Goal: Information Seeking & Learning: Check status

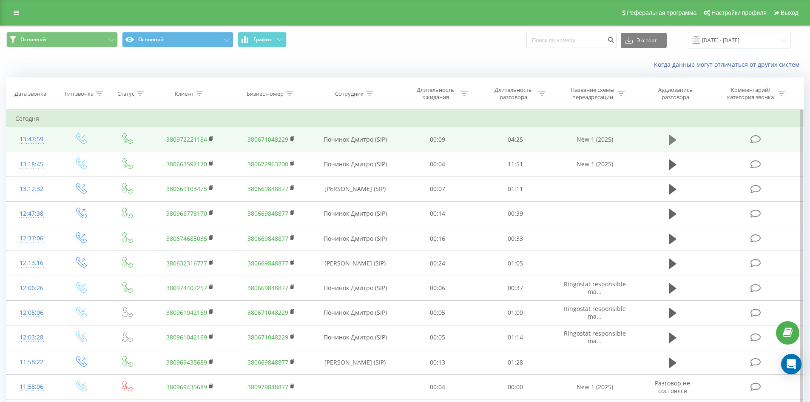
click at [671, 137] on icon at bounding box center [673, 140] width 8 height 10
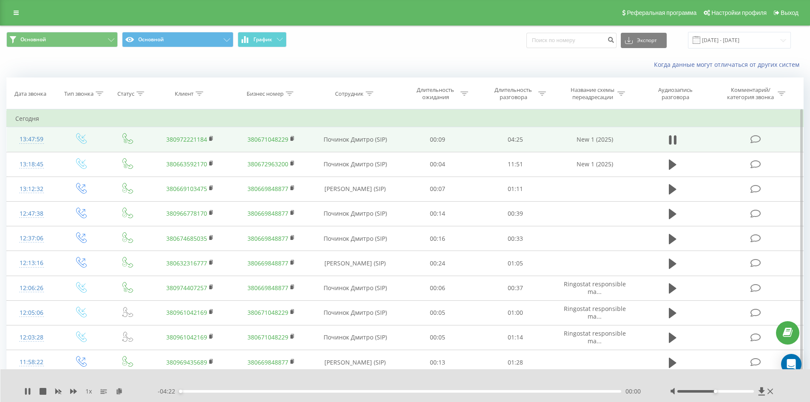
click at [565, 391] on div "00:00" at bounding box center [400, 391] width 442 height 3
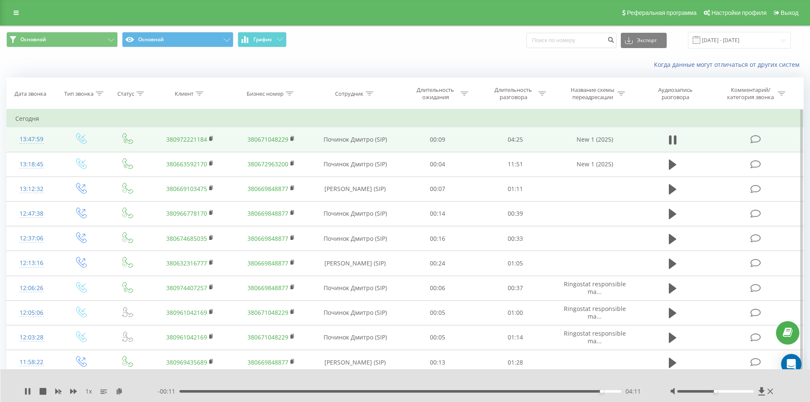
click at [574, 392] on div "- 00:11 04:11 04:11" at bounding box center [403, 391] width 491 height 9
click at [574, 391] on div "03:55" at bounding box center [400, 391] width 442 height 3
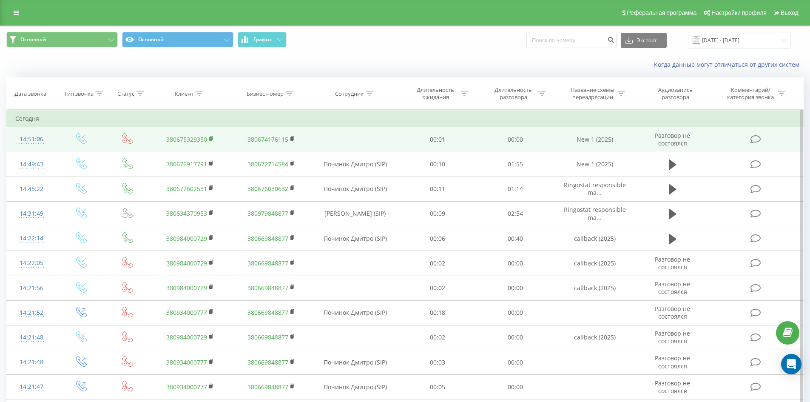
click at [211, 138] on rect at bounding box center [210, 139] width 3 height 4
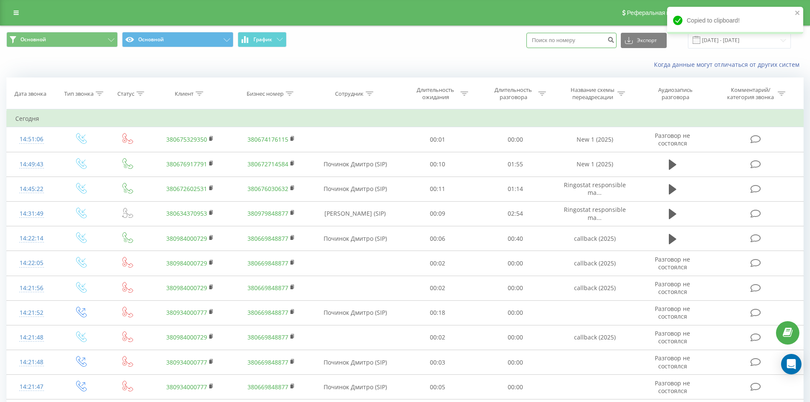
click at [564, 41] on input at bounding box center [571, 40] width 90 height 15
paste input "380675329350"
type input "380675329350"
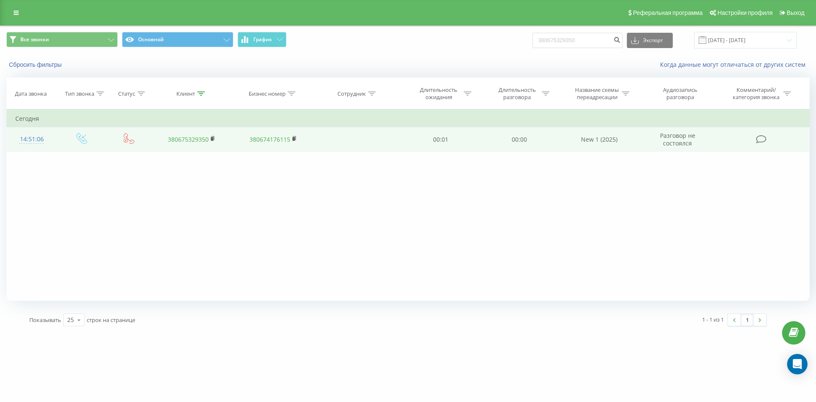
click at [179, 141] on link "380675329350" at bounding box center [188, 139] width 41 height 8
click at [195, 140] on link "380675329350" at bounding box center [188, 139] width 41 height 8
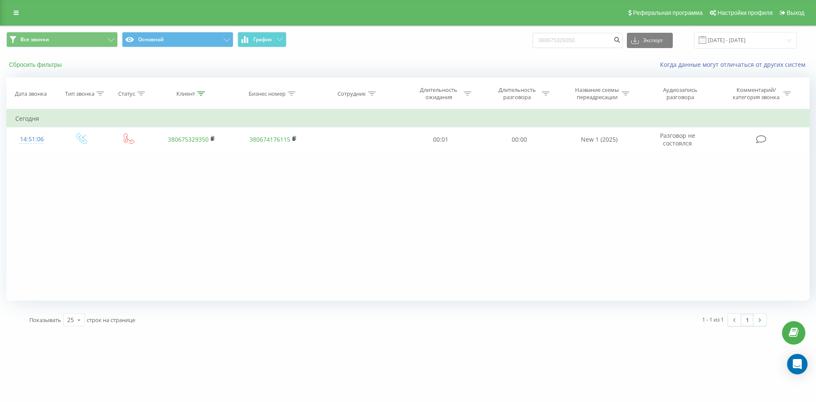
click at [57, 64] on button "Сбросить фильтры" at bounding box center [36, 65] width 60 height 8
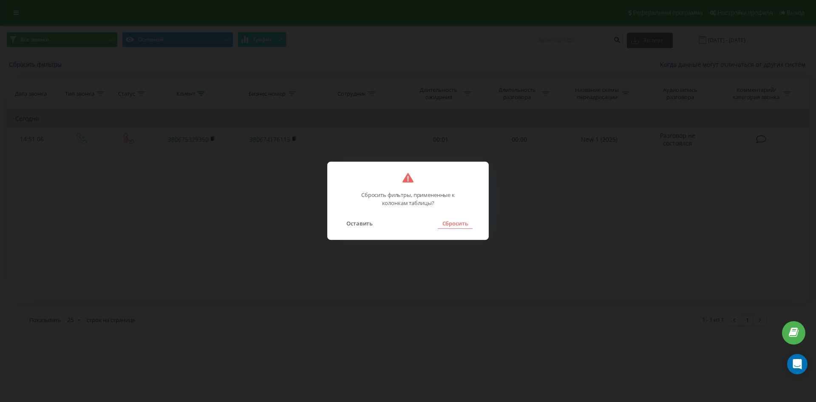
click at [452, 221] on button "Сбросить" at bounding box center [455, 223] width 34 height 11
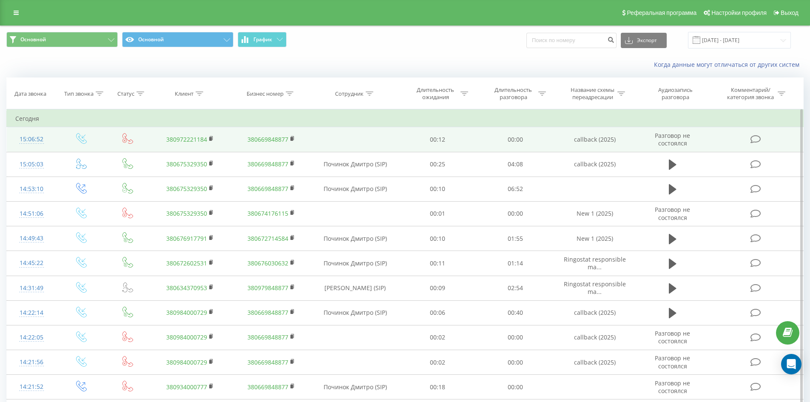
click at [191, 139] on link "380972221184" at bounding box center [186, 139] width 41 height 8
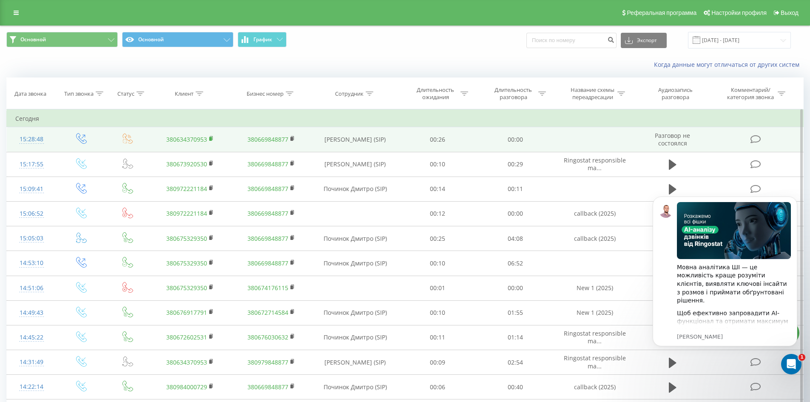
click at [212, 136] on icon at bounding box center [211, 139] width 5 height 6
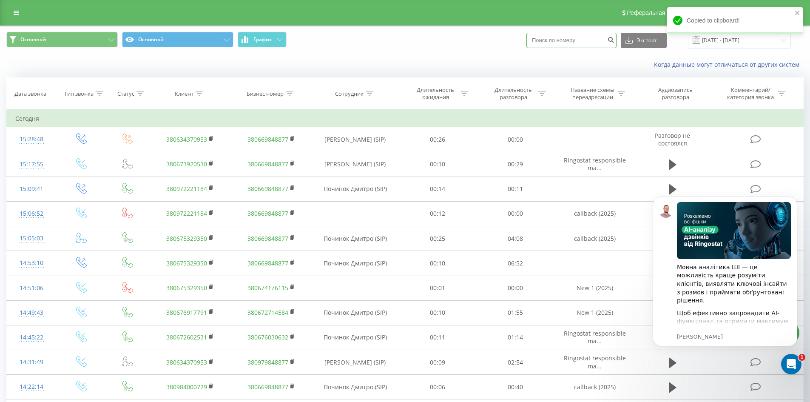
click at [579, 45] on input at bounding box center [571, 40] width 90 height 15
paste input "380634370953"
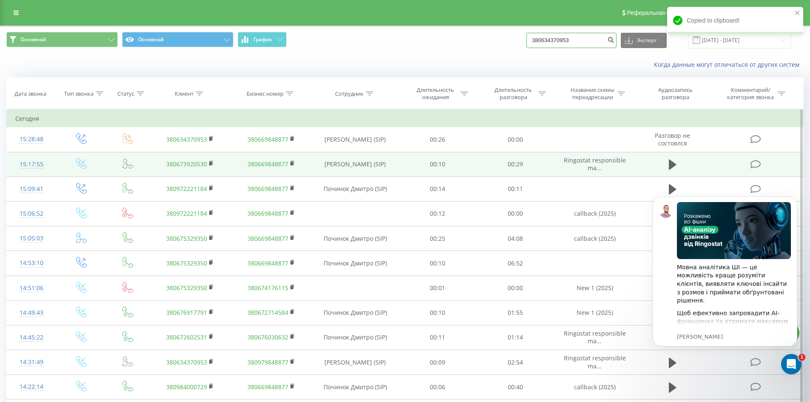
type input "380634370953"
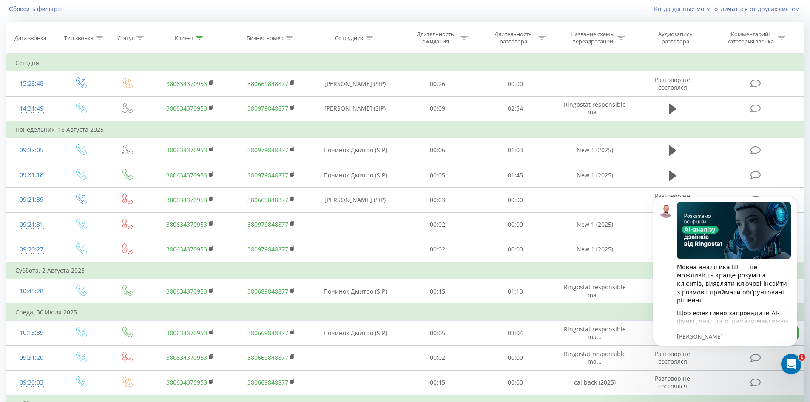
scroll to position [43, 0]
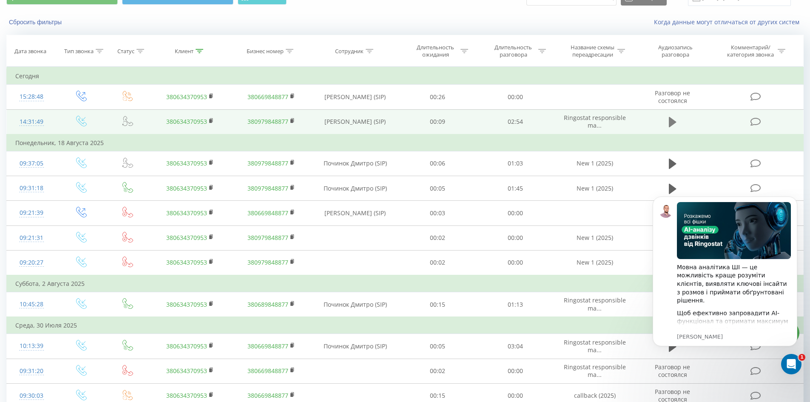
click at [672, 122] on icon at bounding box center [673, 122] width 8 height 10
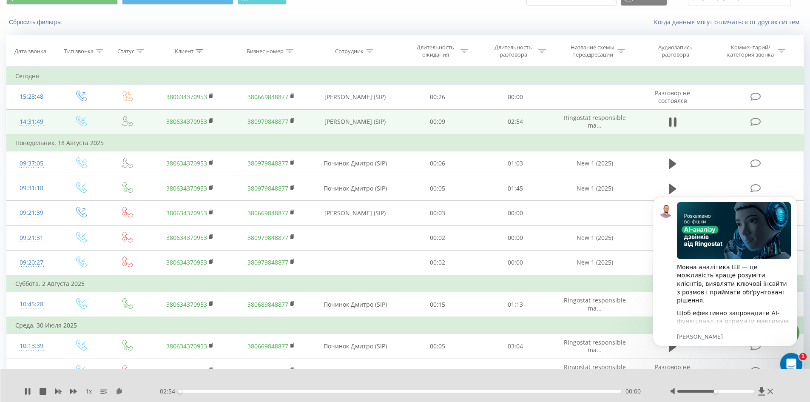
click at [790, 359] on icon "Відкрити програму для спілкування Intercom" at bounding box center [790, 363] width 14 height 14
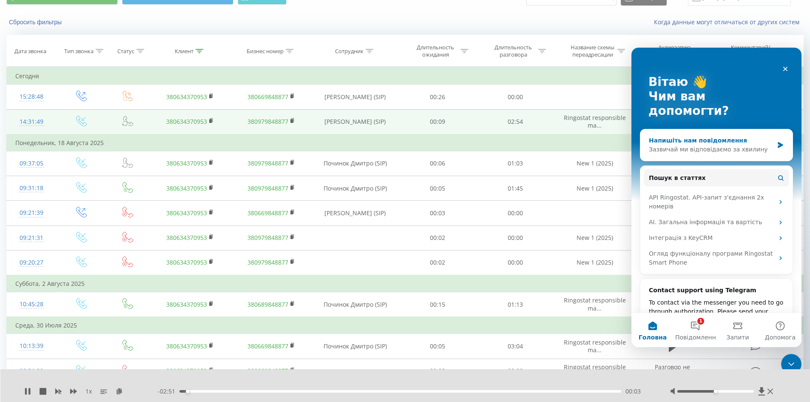
scroll to position [0, 0]
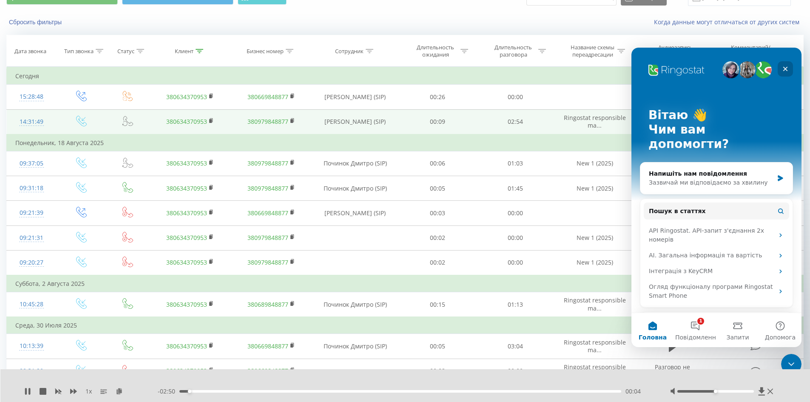
click at [788, 73] on div "Закрити" at bounding box center [785, 68] width 15 height 15
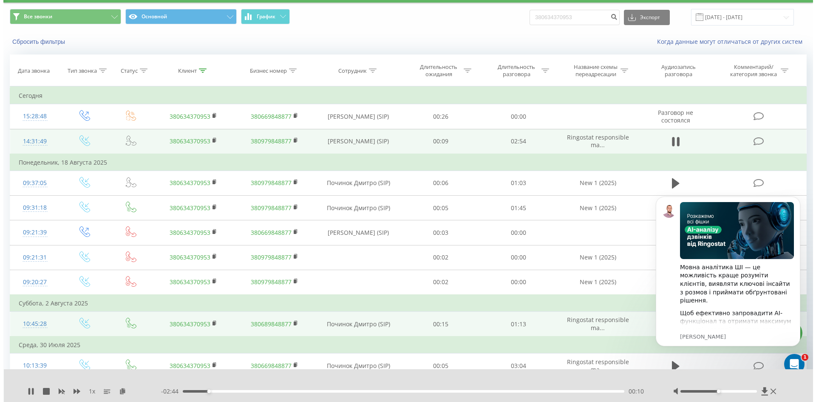
scroll to position [43, 0]
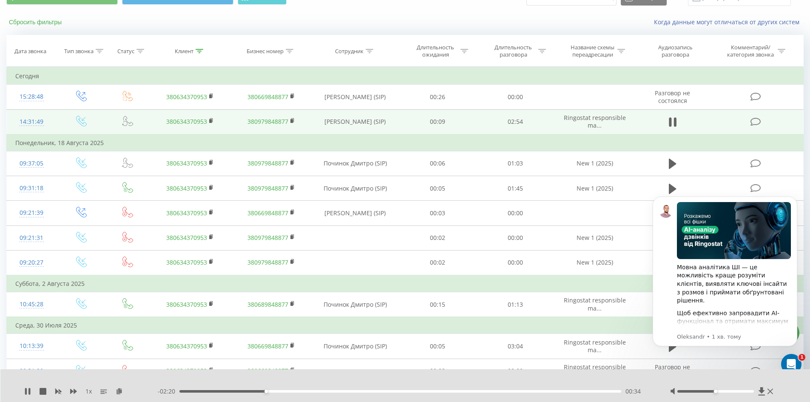
click at [38, 22] on button "Сбросить фильтры" at bounding box center [36, 22] width 60 height 8
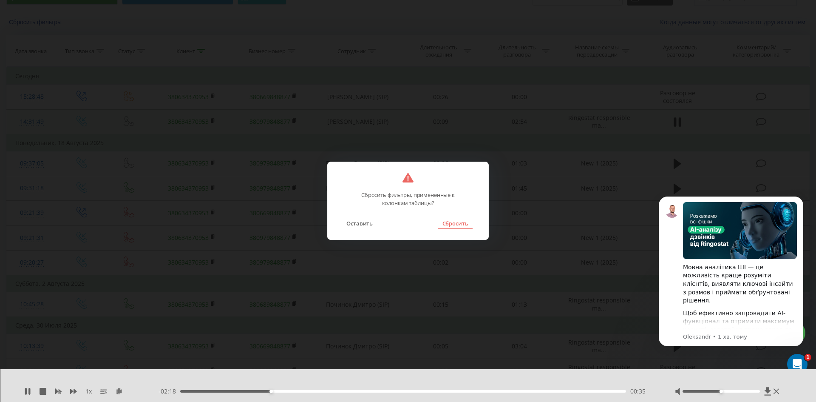
click at [449, 220] on button "Сбросить" at bounding box center [455, 223] width 34 height 11
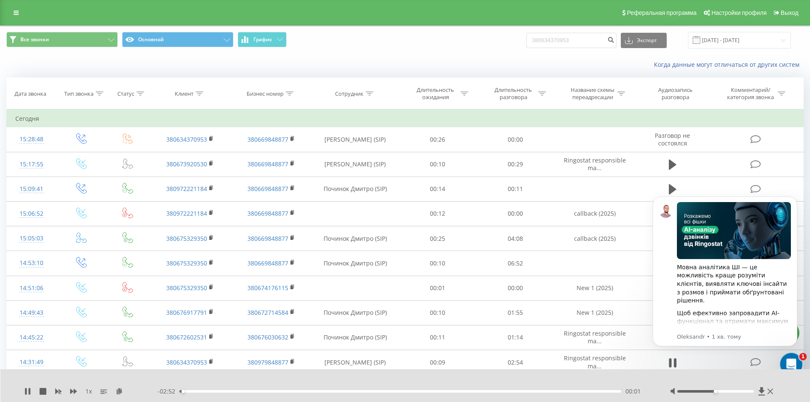
click at [797, 364] on div "Відкрити програму для спілкування Intercom" at bounding box center [790, 363] width 28 height 28
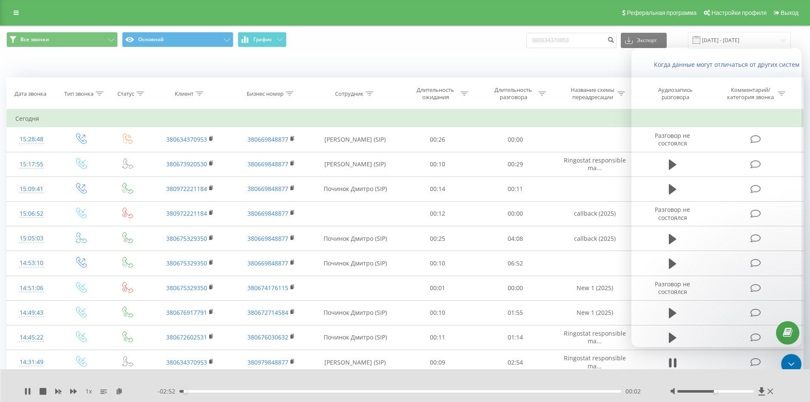
scroll to position [87, 0]
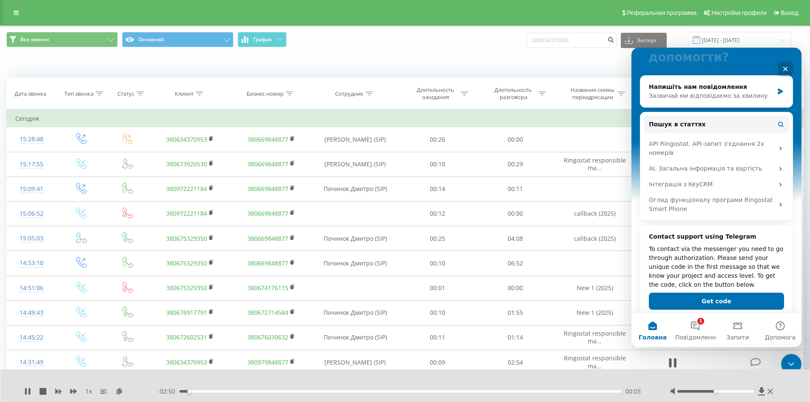
click at [787, 68] on icon "Закрити" at bounding box center [785, 68] width 7 height 7
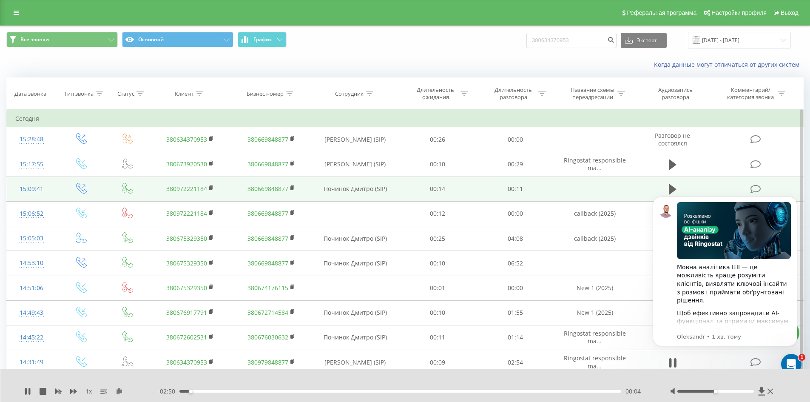
scroll to position [0, 0]
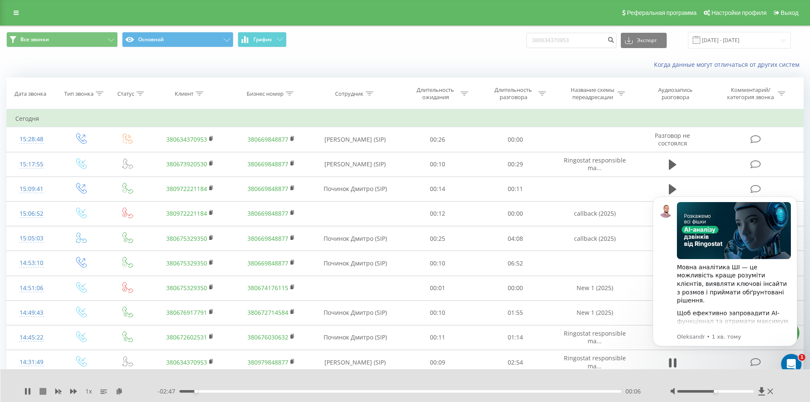
click at [45, 392] on icon at bounding box center [43, 391] width 7 height 7
